Goal: Check status: Check status

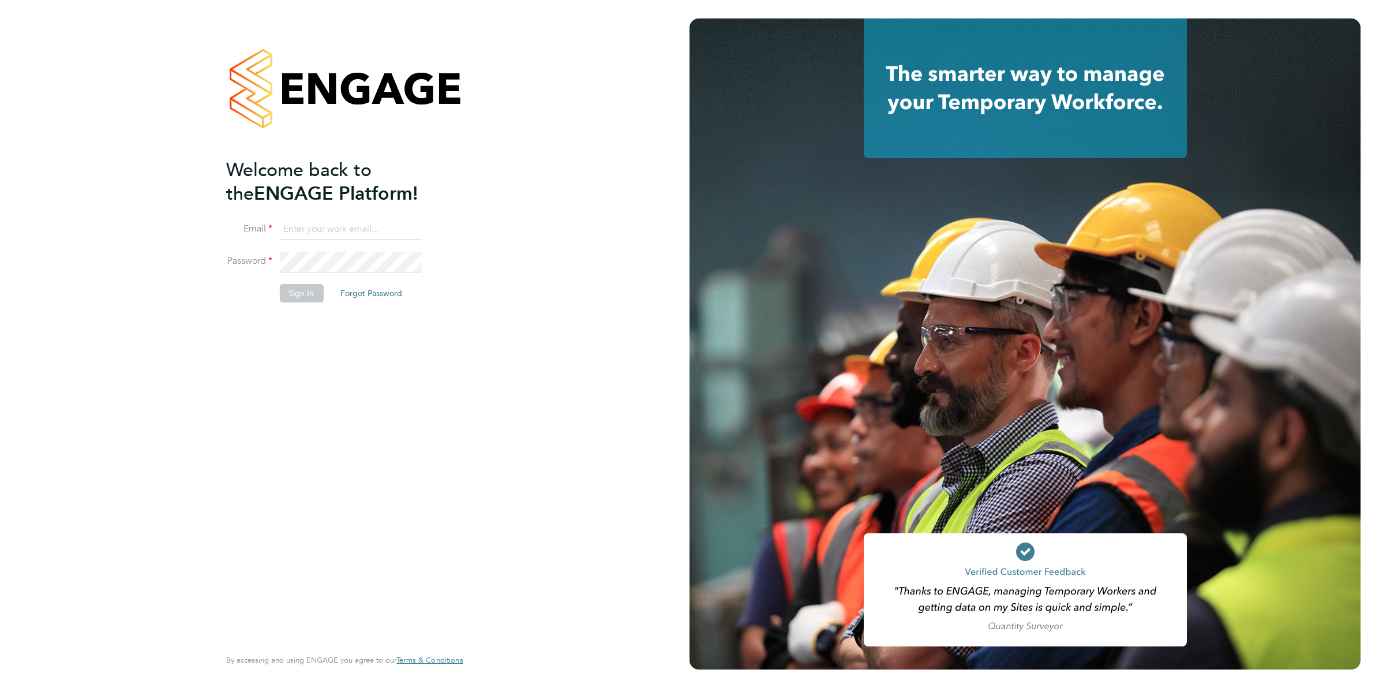
type input "Joanne@f-mead.com"
click at [292, 293] on button "Sign In" at bounding box center [301, 293] width 44 height 18
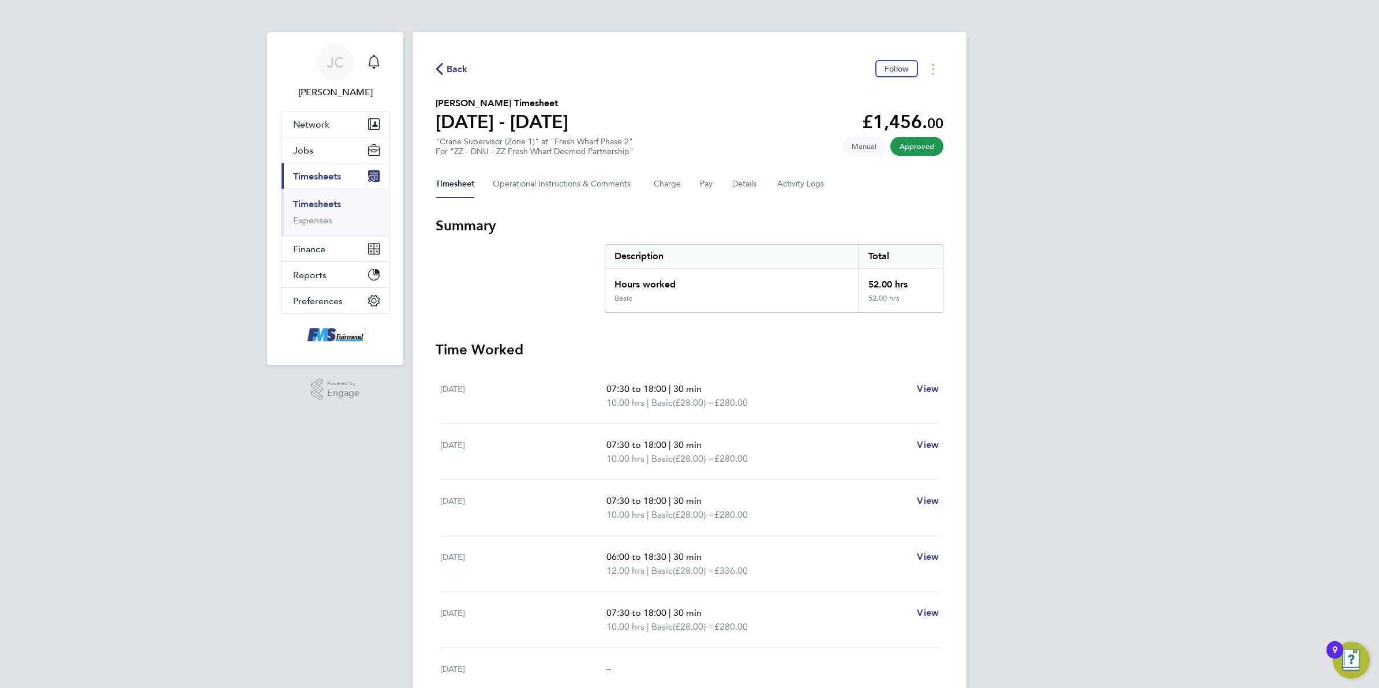
click at [444, 63] on span "Back" at bounding box center [452, 68] width 32 height 11
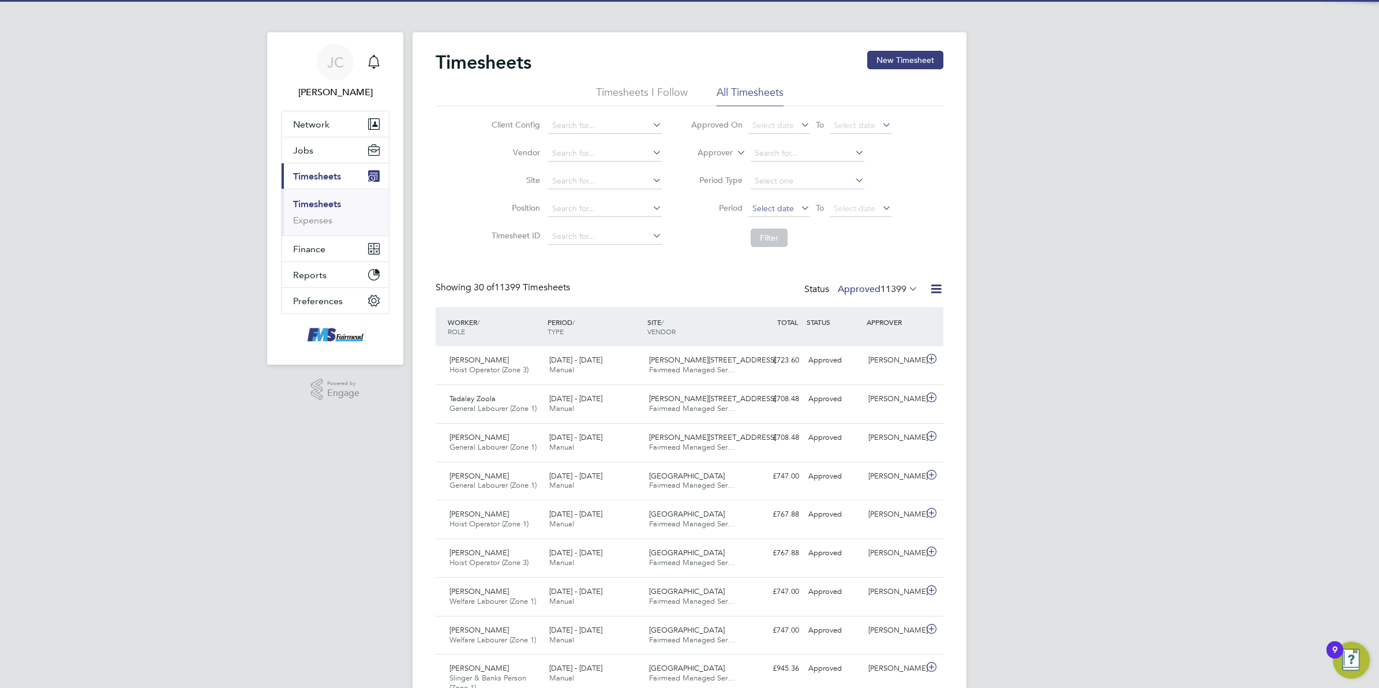
click at [762, 205] on span "Select date" at bounding box center [774, 208] width 42 height 10
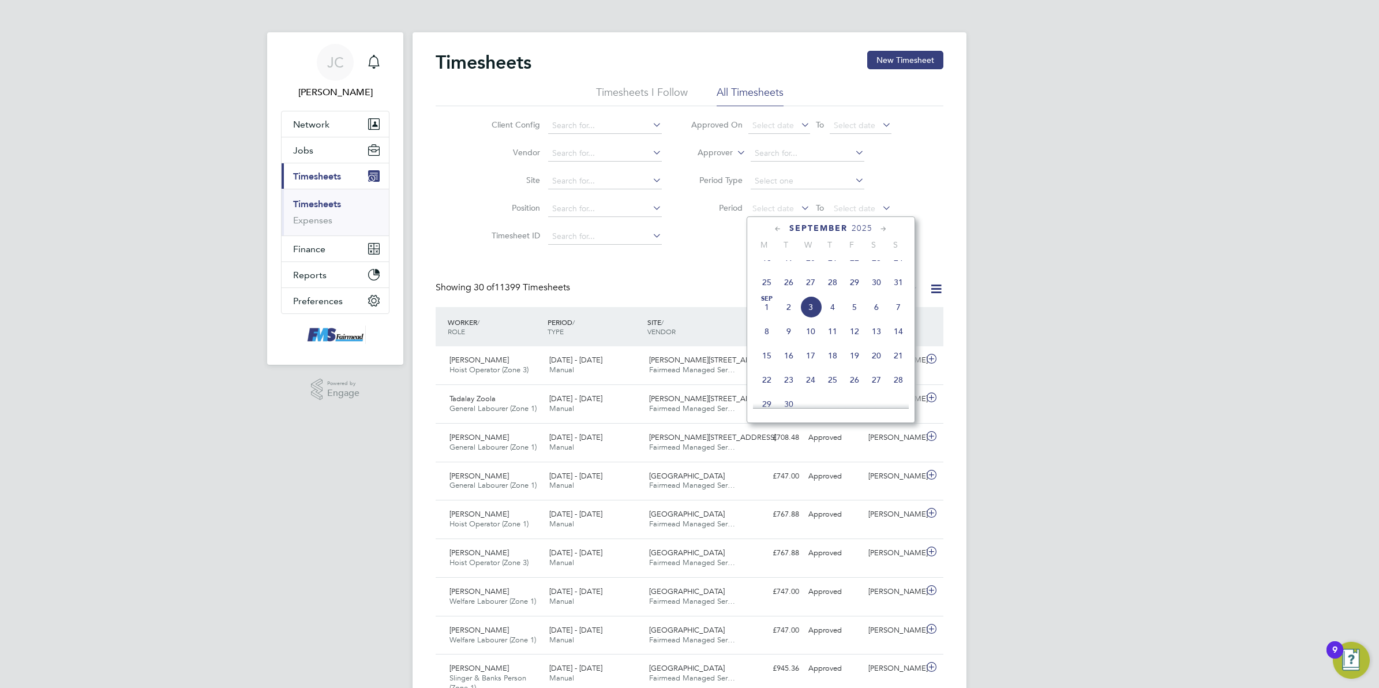
click at [766, 293] on span "25" at bounding box center [767, 282] width 22 height 22
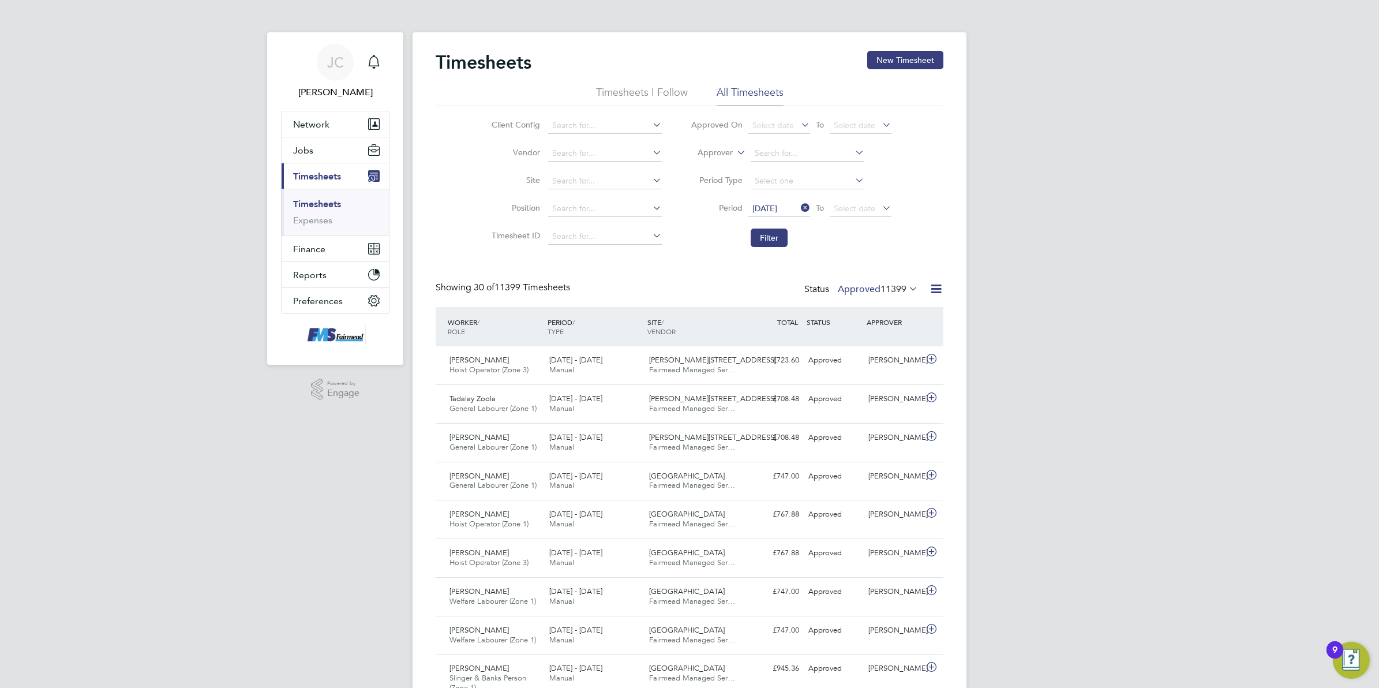
click at [874, 196] on li "Period [DATE] To Select date" at bounding box center [791, 209] width 230 height 28
click at [878, 202] on span "Select date" at bounding box center [861, 209] width 62 height 16
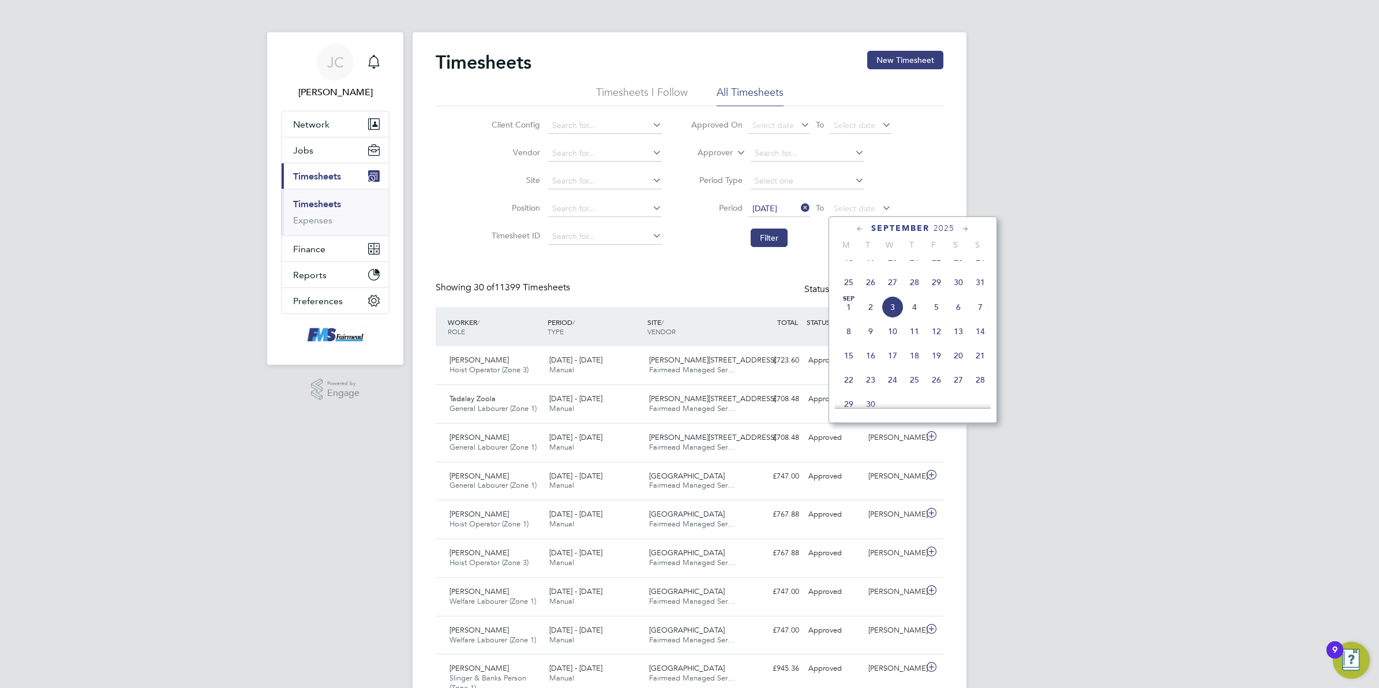
click at [975, 293] on span "31" at bounding box center [981, 282] width 22 height 22
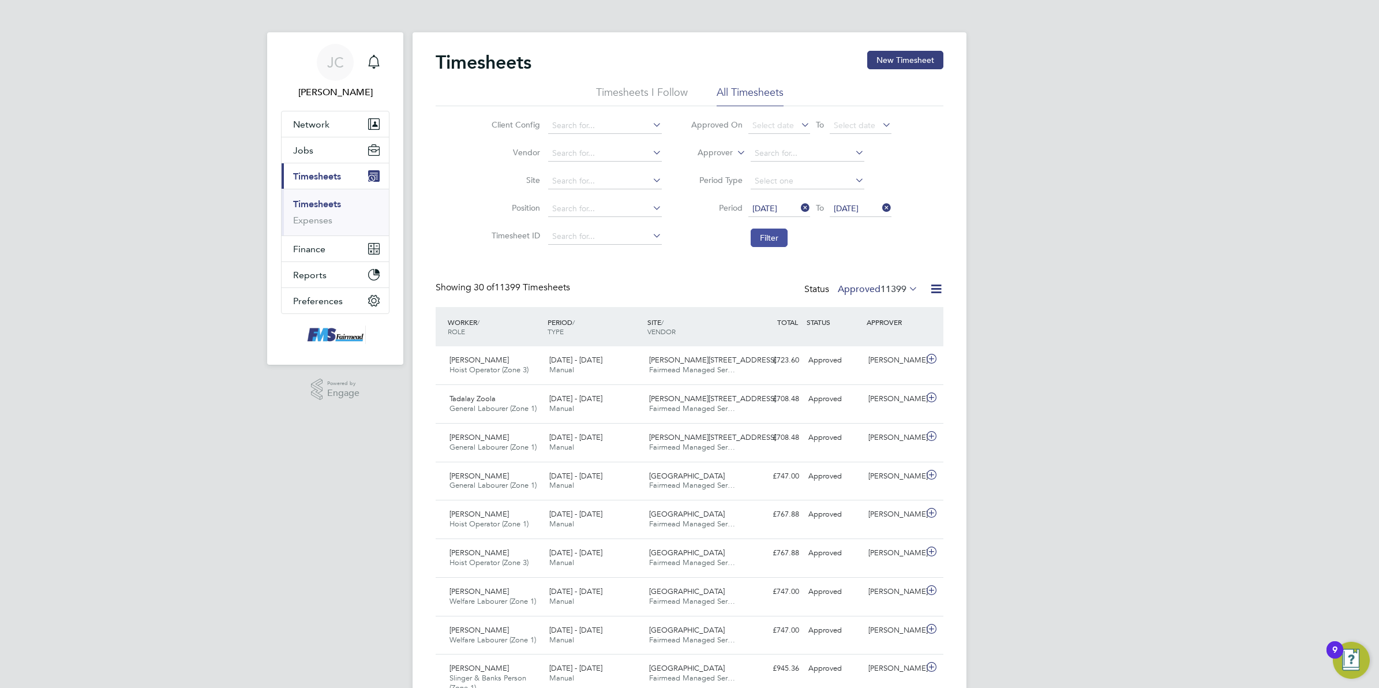
click at [779, 235] on button "Filter" at bounding box center [769, 238] width 37 height 18
click at [854, 295] on div "Status Approved 52" at bounding box center [870, 290] width 100 height 16
click at [858, 290] on label "Approved 52" at bounding box center [886, 289] width 65 height 12
click at [889, 336] on li "Submitted" at bounding box center [878, 342] width 53 height 16
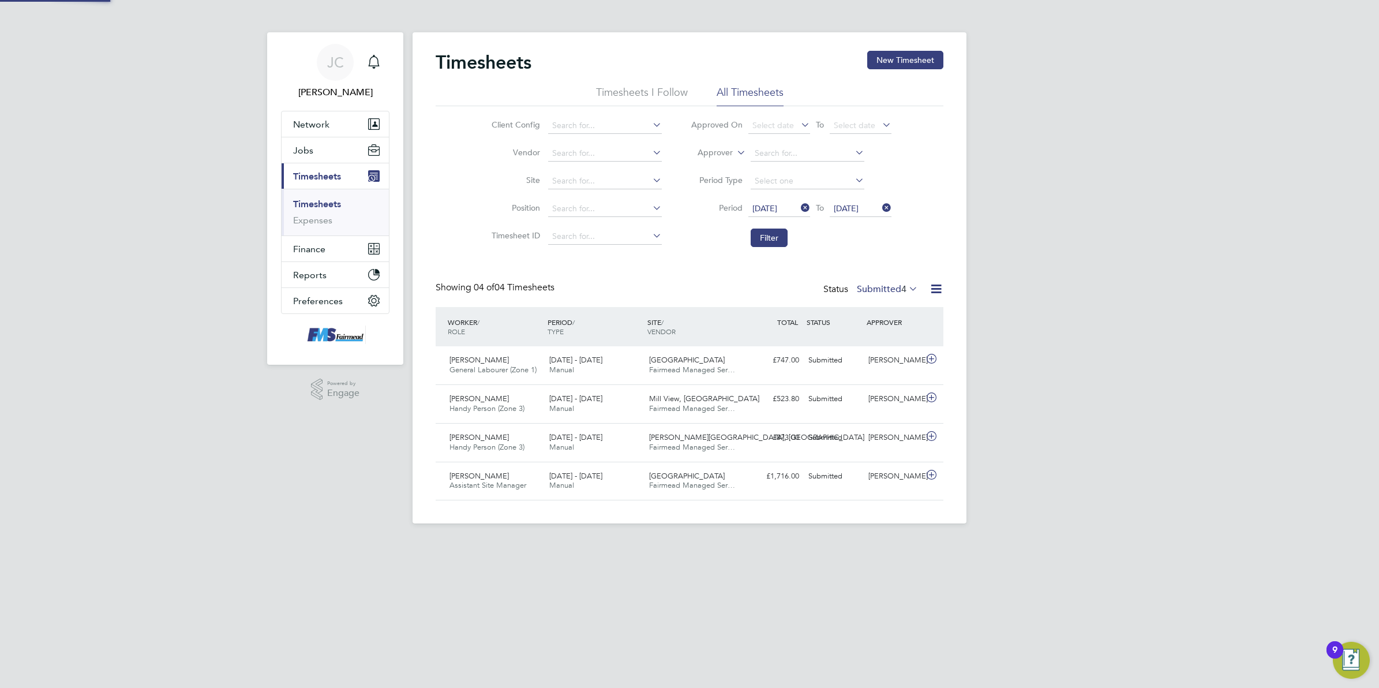
click at [1039, 334] on div "[PERSON_NAME] Notifications Applications: Network Team Members Businesses Sites…" at bounding box center [689, 271] width 1379 height 542
